Goal: Information Seeking & Learning: Learn about a topic

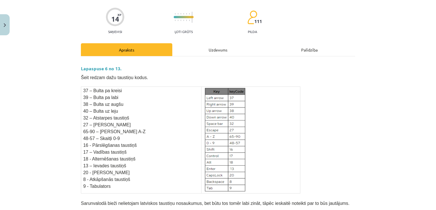
scroll to position [40, 0]
drag, startPoint x: 197, startPoint y: 41, endPoint x: 201, endPoint y: 53, distance: 13.2
click at [201, 53] on div "Uzdevums" at bounding box center [217, 50] width 91 height 13
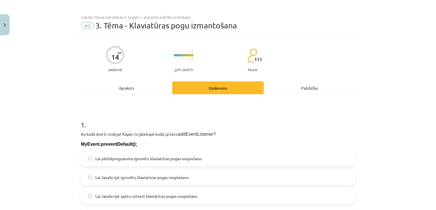
scroll to position [0, 0]
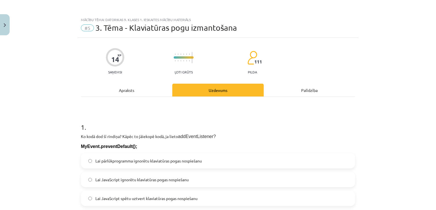
click at [126, 87] on div "Apraksts" at bounding box center [126, 89] width 91 height 13
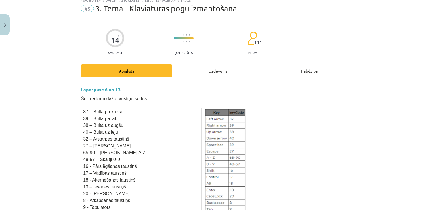
scroll to position [20, 0]
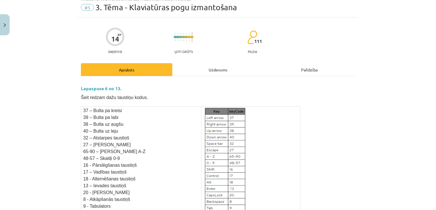
click at [209, 70] on div "Uzdevums" at bounding box center [217, 69] width 91 height 13
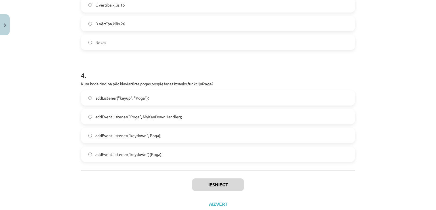
scroll to position [466, 0]
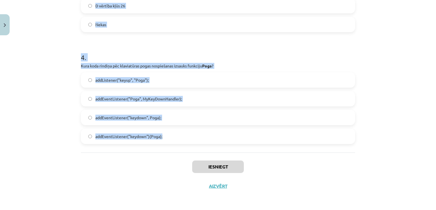
drag, startPoint x: 75, startPoint y: 51, endPoint x: 262, endPoint y: 148, distance: 211.2
drag, startPoint x: 68, startPoint y: 116, endPoint x: 309, endPoint y: 146, distance: 243.8
click at [309, 146] on div "Mācību tēma: Datorikas 9. klases 1. ieskaites mācību materiāls #5 3. Tēma - Kla…" at bounding box center [218, 105] width 436 height 210
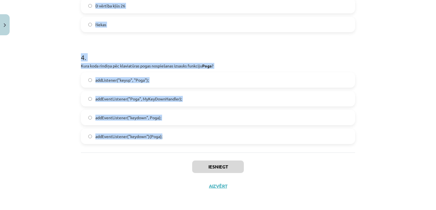
copy form "1 . Ko kodā dod šī rindiņa? Kāpēc to jāiekopē kodā, ja lieto addEventListener? …"
click at [58, 108] on div "Mācību tēma: Datorikas 9. klases 1. ieskaites mācību materiāls #5 3. Tēma - Kla…" at bounding box center [218, 105] width 436 height 210
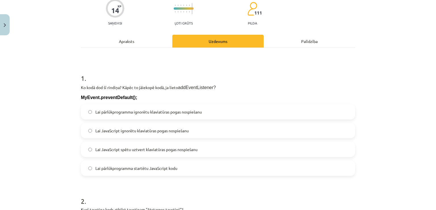
scroll to position [48, 0]
click at [115, 46] on div "Apraksts" at bounding box center [126, 41] width 91 height 13
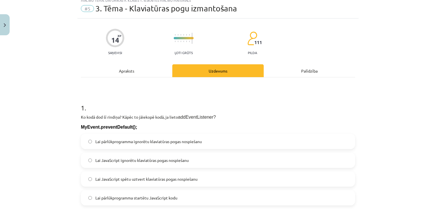
scroll to position [14, 0]
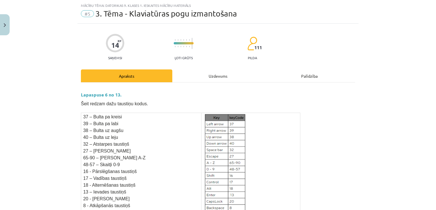
click at [205, 72] on div "Uzdevums" at bounding box center [217, 75] width 91 height 13
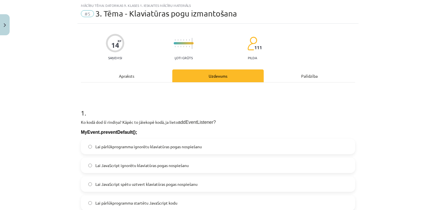
click at [127, 147] on span "Lai pārlūkprogramma ignorētu klaviatūras pogas nospiešanu" at bounding box center [148, 146] width 106 height 6
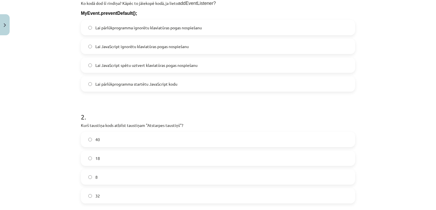
scroll to position [150, 0]
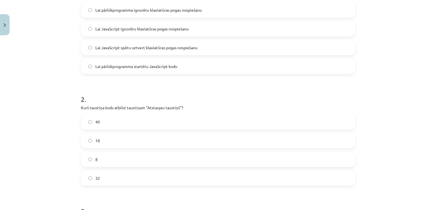
click at [92, 174] on label "32" at bounding box center [217, 178] width 273 height 14
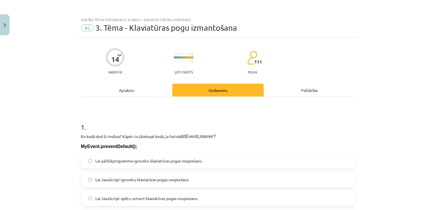
drag, startPoint x: 431, startPoint y: 55, endPoint x: 433, endPoint y: 58, distance: 3.2
click at [433, 58] on div "Mācību tēma: Datorikas 9. klases 1. ieskaites mācību materiāls #5 3. Tēma - Kla…" at bounding box center [218, 105] width 436 height 210
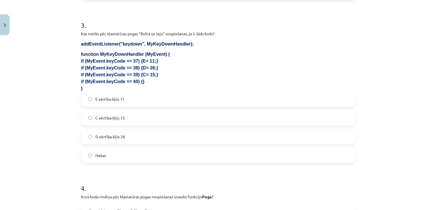
scroll to position [339, 0]
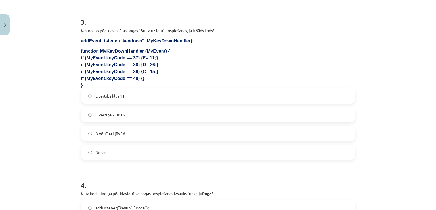
click at [177, 140] on label "D vērtība kļūs 26" at bounding box center [217, 133] width 273 height 14
click at [174, 154] on label "Nekas" at bounding box center [217, 152] width 273 height 14
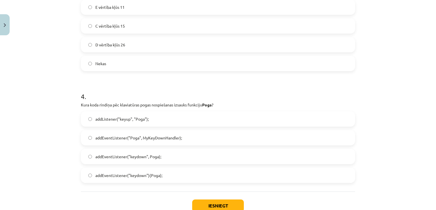
scroll to position [428, 0]
click at [147, 159] on label "addEventListener("keydown", Poga);" at bounding box center [217, 155] width 273 height 14
click at [202, 204] on button "Iesniegt" at bounding box center [218, 204] width 52 height 12
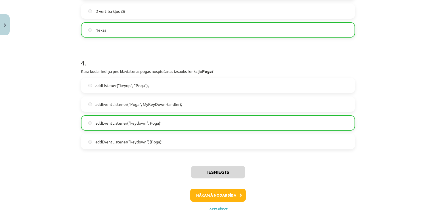
scroll to position [484, 0]
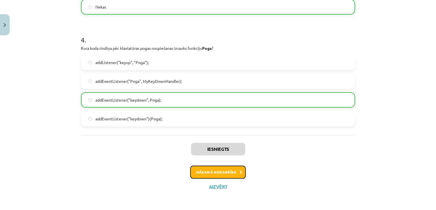
click at [232, 171] on button "Nākamā nodarbība" at bounding box center [218, 171] width 56 height 13
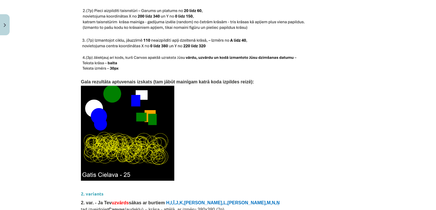
scroll to position [671, 0]
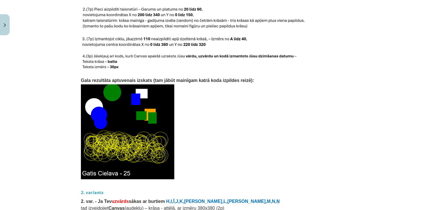
drag, startPoint x: 424, startPoint y: 116, endPoint x: 430, endPoint y: 124, distance: 10.7
click at [430, 124] on div "Mācību tēma: Datorikas 9. klases 1. ieskaites mācību materiāls #6 Mājas darbs N…" at bounding box center [218, 105] width 436 height 210
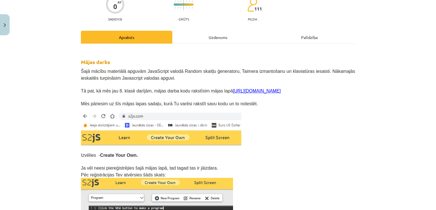
scroll to position [0, 0]
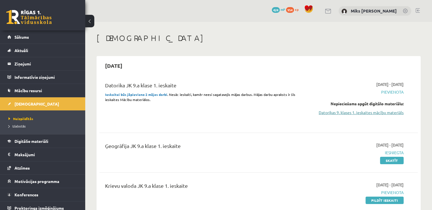
click at [329, 109] on link "Datorikas 9. klases 1. ieskaites mācību materiāls" at bounding box center [357, 112] width 94 height 6
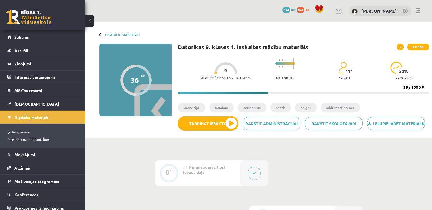
click at [256, 178] on div at bounding box center [254, 172] width 28 height 25
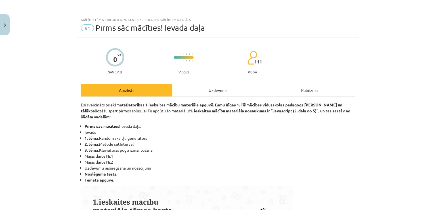
click at [225, 96] on div "Uzdevums" at bounding box center [217, 89] width 91 height 13
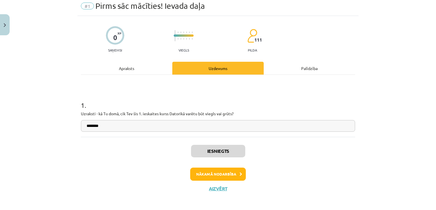
scroll to position [23, 0]
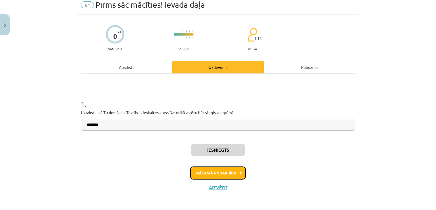
click at [231, 174] on button "Nākamā nodarbība" at bounding box center [218, 172] width 56 height 13
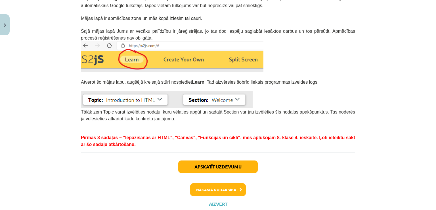
scroll to position [144, 0]
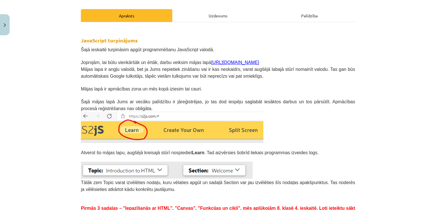
click at [227, 15] on div "Uzdevums" at bounding box center [217, 15] width 91 height 13
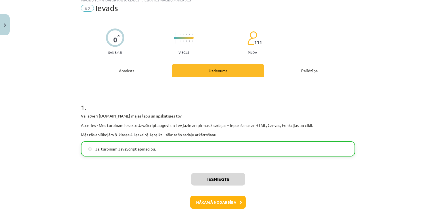
scroll to position [14, 0]
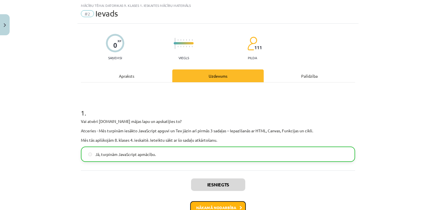
click at [235, 207] on button "Nākamā nodarbība" at bounding box center [218, 207] width 56 height 13
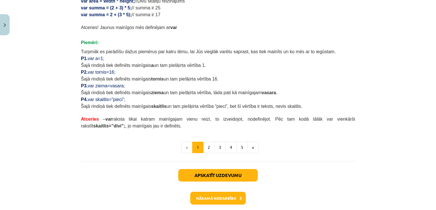
scroll to position [363, 0]
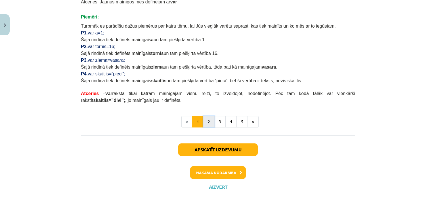
click at [207, 121] on button "2" at bounding box center [208, 121] width 11 height 11
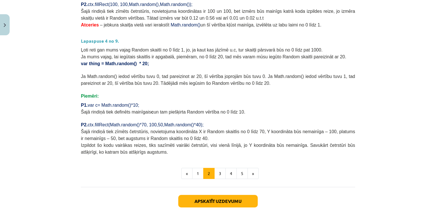
scroll to position [209, 0]
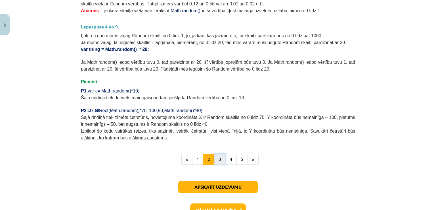
click at [222, 155] on button "3" at bounding box center [219, 158] width 11 height 11
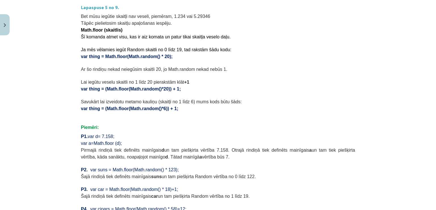
scroll to position [0, 0]
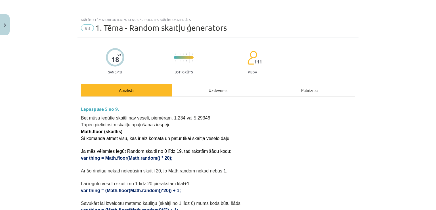
click at [215, 88] on div "Uzdevums" at bounding box center [217, 89] width 91 height 13
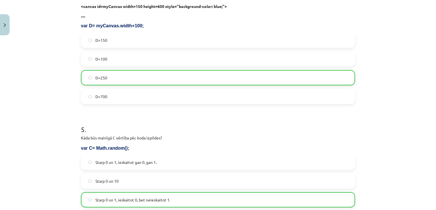
scroll to position [616, 0]
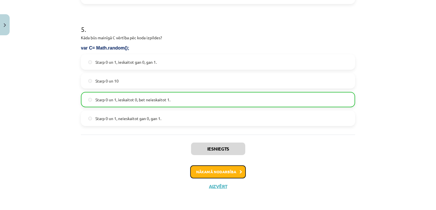
click at [234, 171] on button "Nākamā nodarbība" at bounding box center [218, 171] width 56 height 13
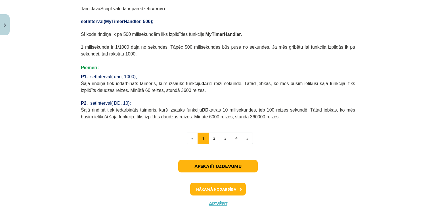
scroll to position [269, 0]
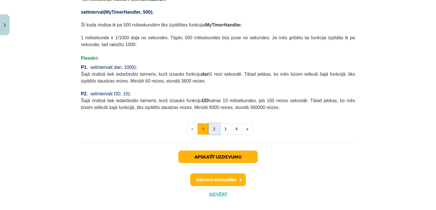
click at [214, 124] on button "2" at bounding box center [214, 128] width 11 height 11
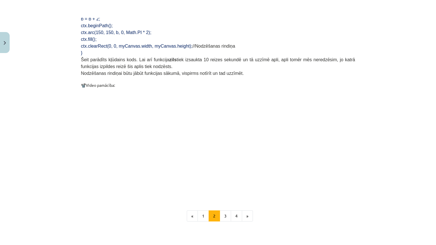
scroll to position [457, 0]
